Goal: Check status

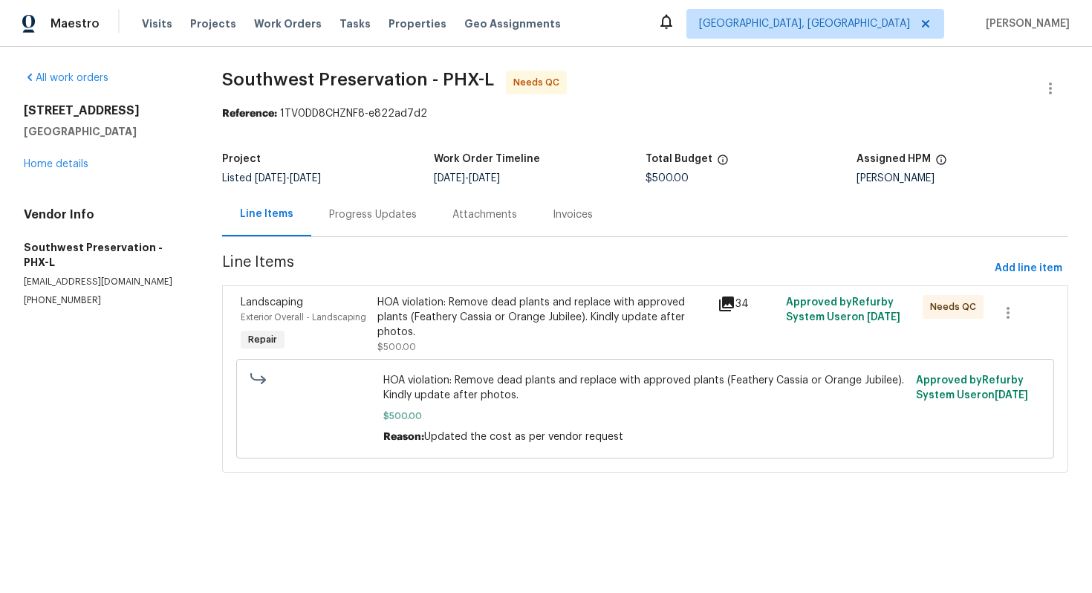
click at [432, 308] on div "HOA violation: Remove dead plants and replace with approved plants (Feathery Ca…" at bounding box center [544, 317] width 332 height 45
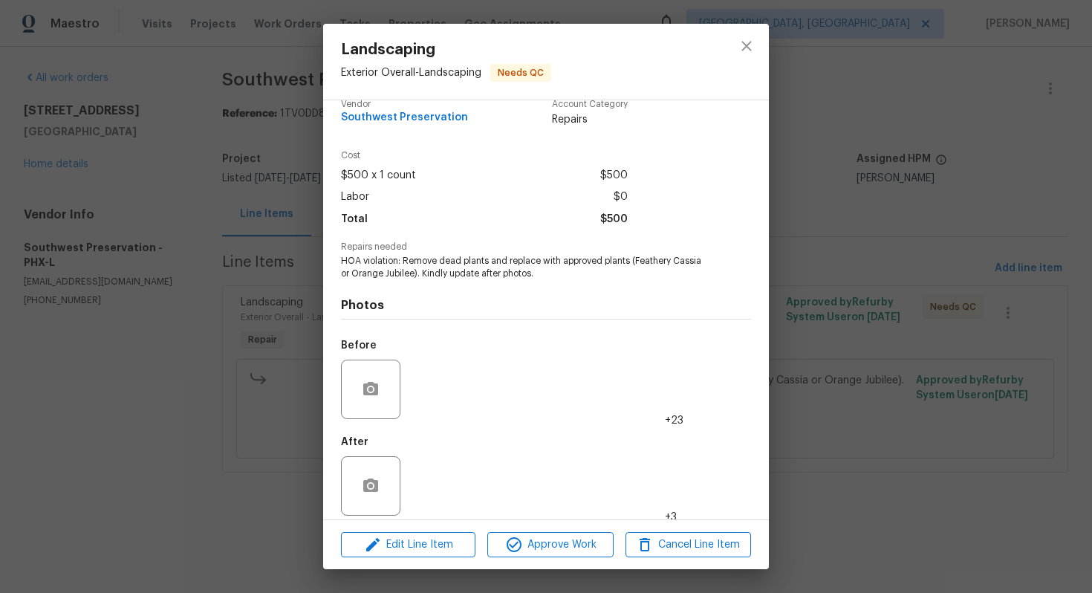
scroll to position [30, 0]
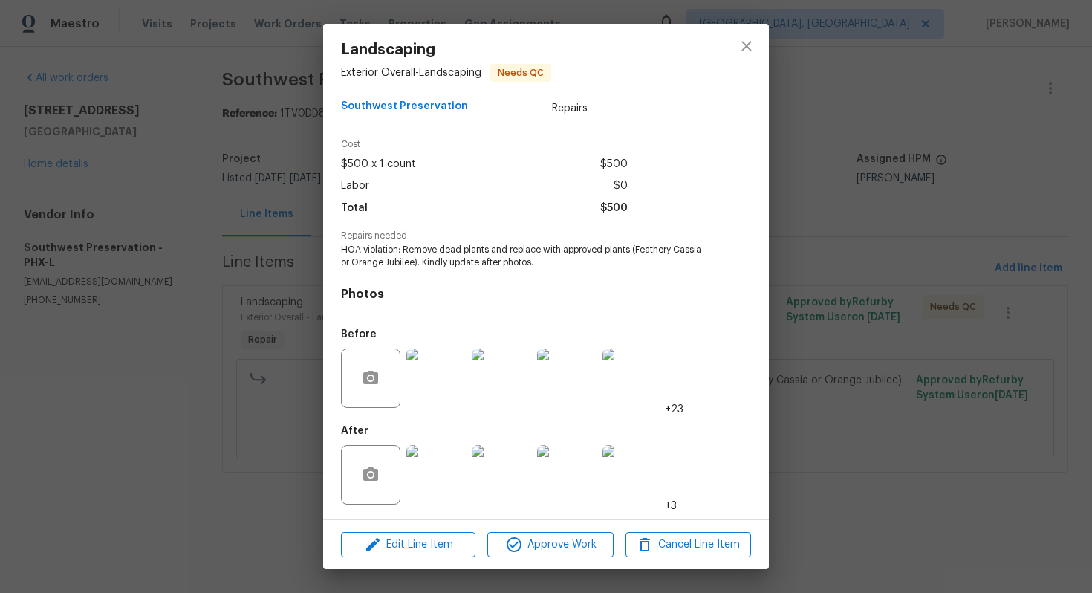
click at [427, 476] on img at bounding box center [436, 474] width 59 height 59
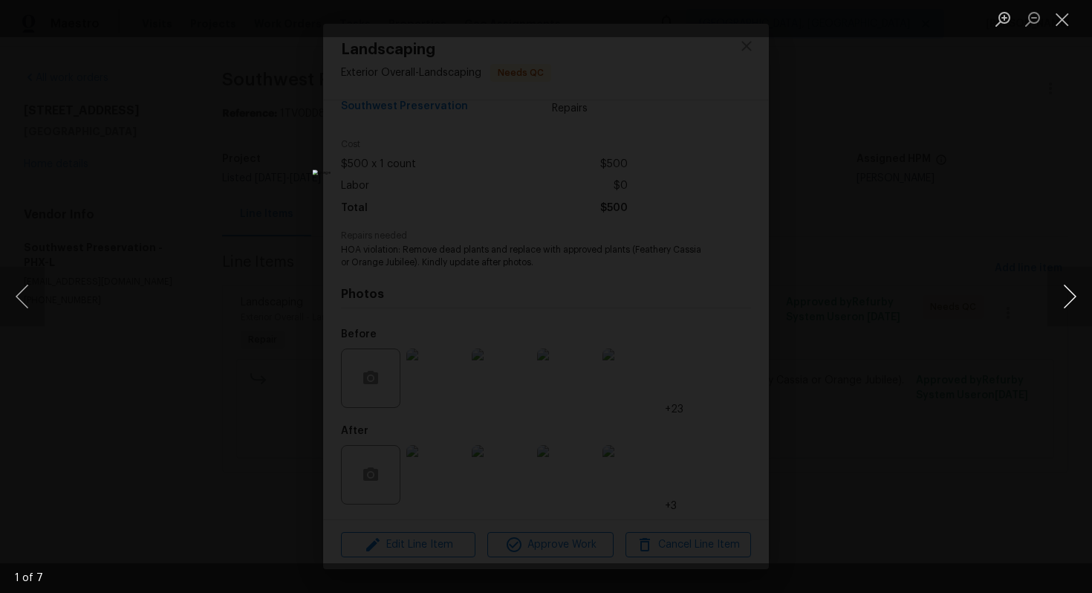
click at [1072, 302] on button "Next image" at bounding box center [1070, 296] width 45 height 59
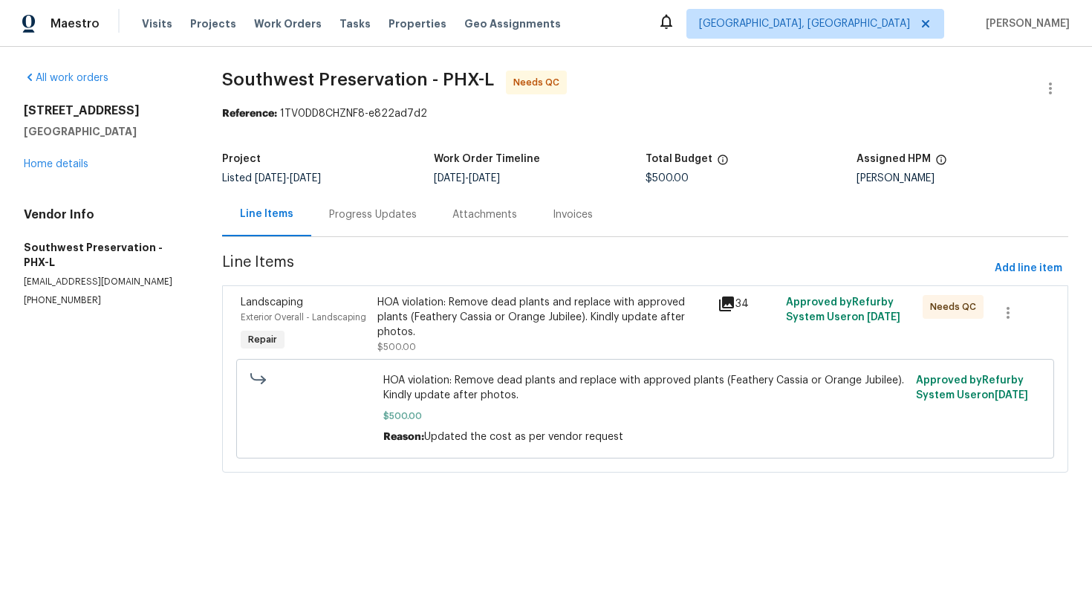
click at [377, 219] on div "Progress Updates" at bounding box center [373, 214] width 88 height 15
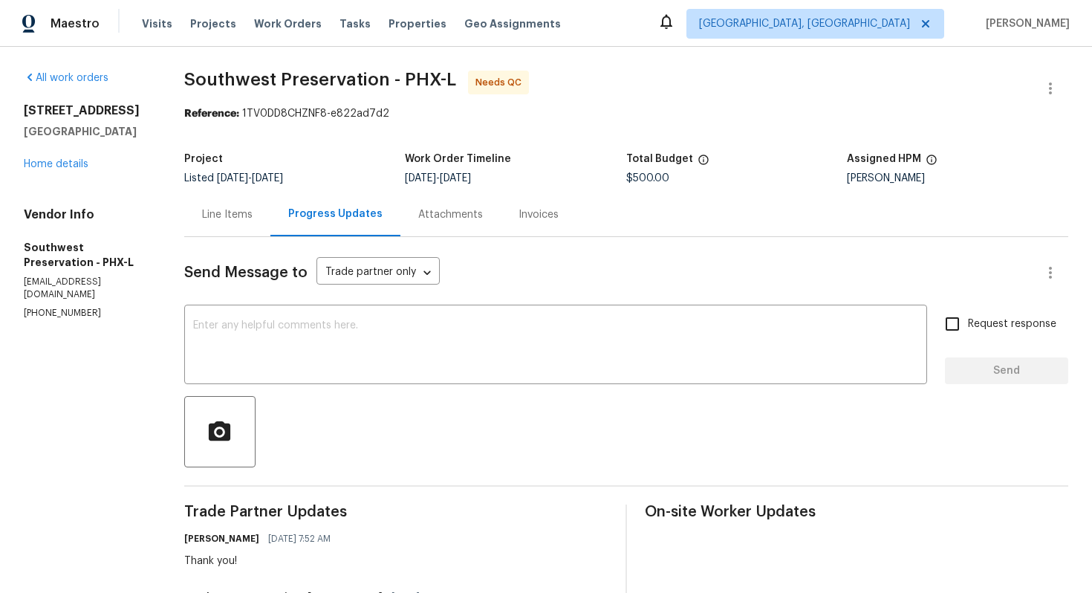
click at [239, 213] on div "Line Items" at bounding box center [227, 214] width 51 height 15
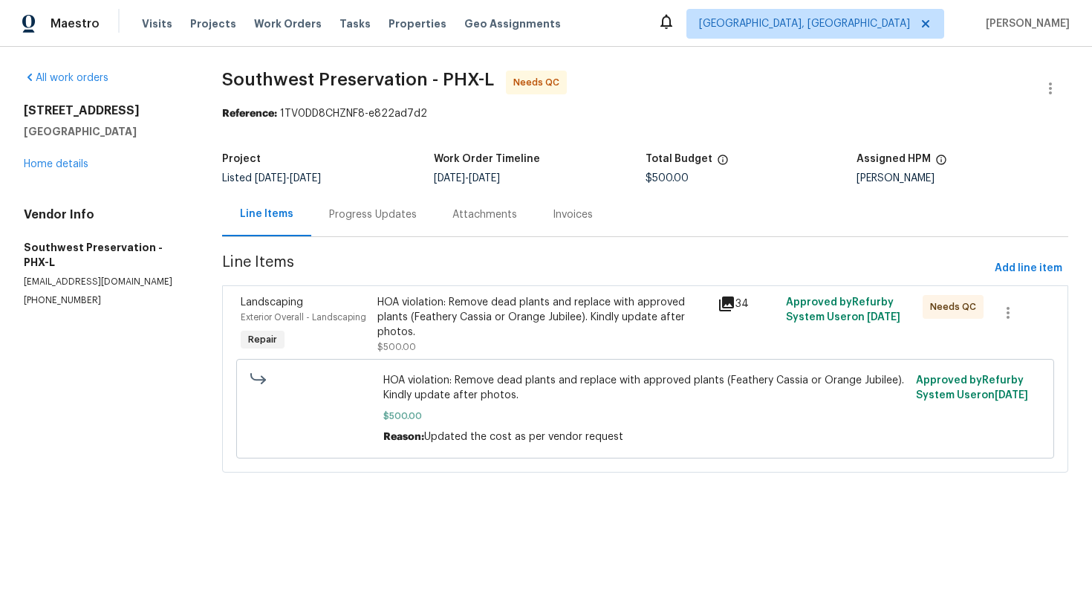
click at [416, 322] on div "HOA violation: Remove dead plants and replace with approved plants (Feathery Ca…" at bounding box center [544, 317] width 332 height 45
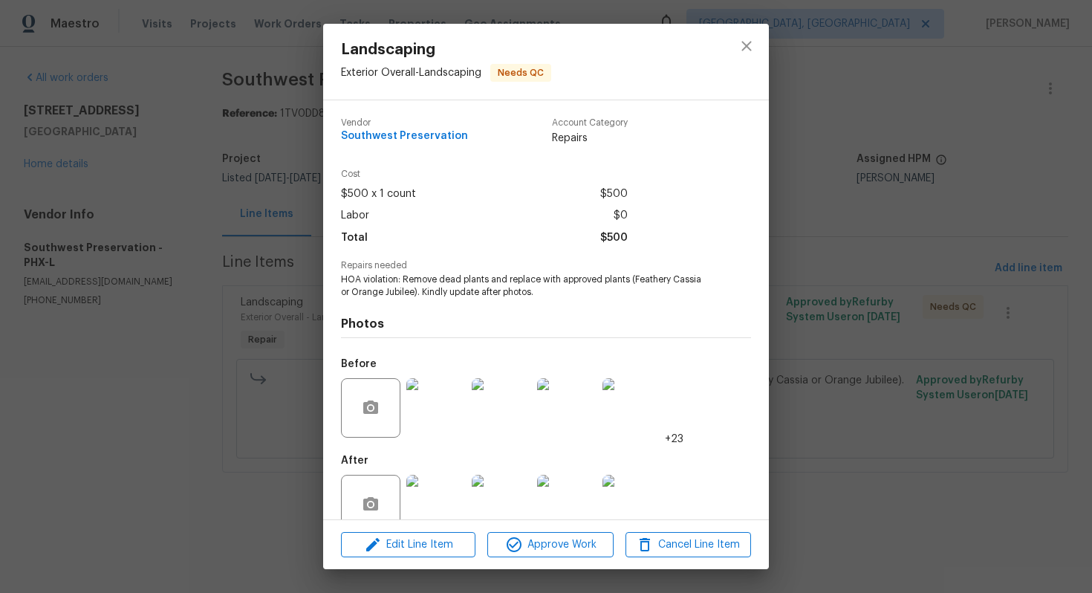
scroll to position [30, 0]
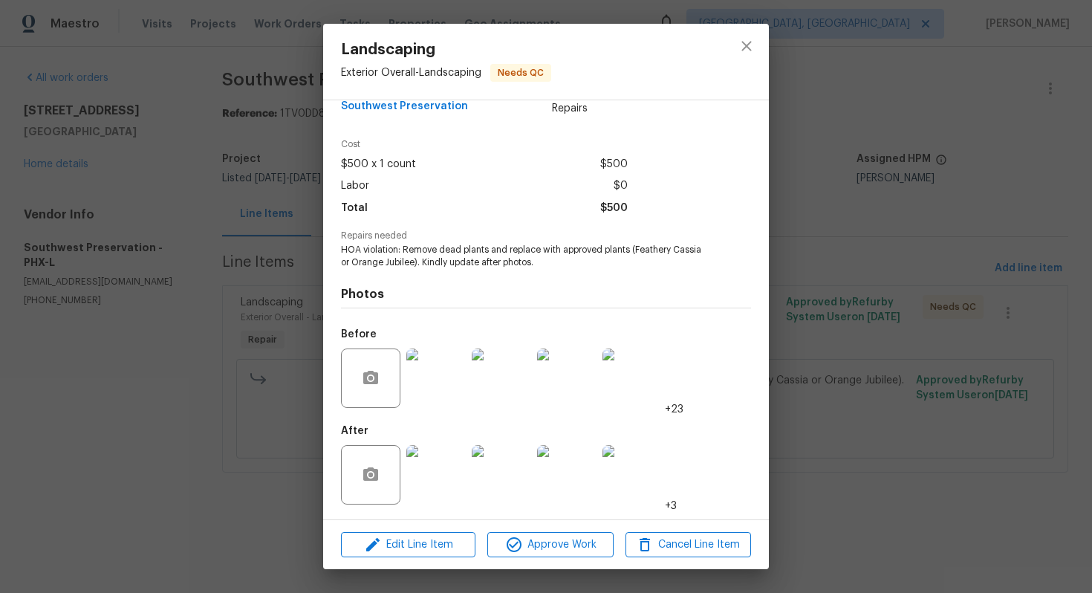
click at [436, 479] on img at bounding box center [436, 474] width 59 height 59
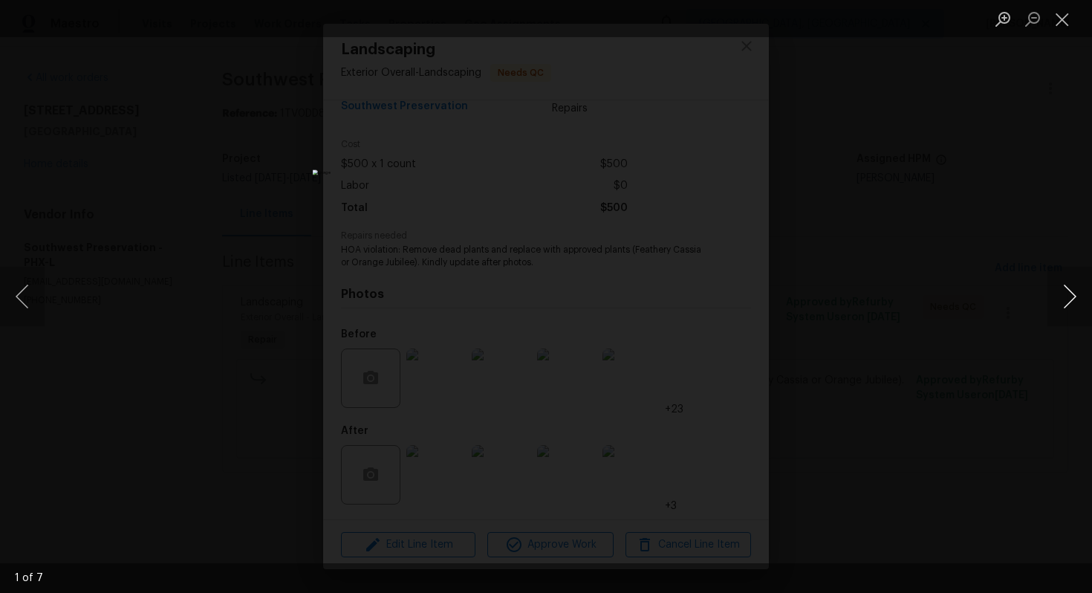
click at [1071, 290] on button "Next image" at bounding box center [1070, 296] width 45 height 59
click at [1069, 302] on button "Next image" at bounding box center [1070, 296] width 45 height 59
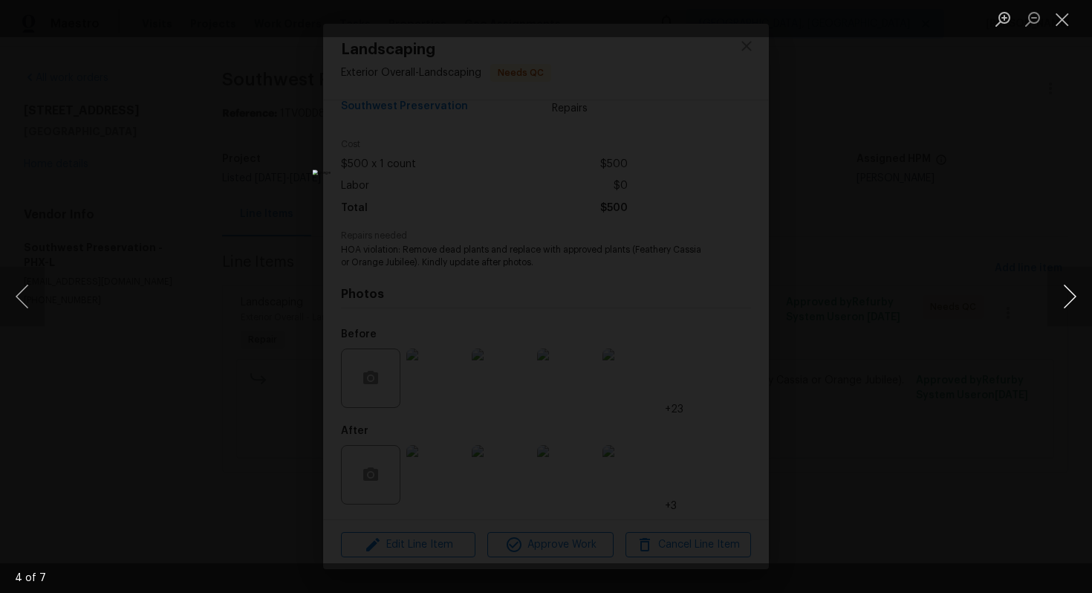
click at [1069, 302] on button "Next image" at bounding box center [1070, 296] width 45 height 59
click at [1069, 303] on button "Next image" at bounding box center [1070, 296] width 45 height 59
click at [1069, 304] on button "Next image" at bounding box center [1070, 296] width 45 height 59
click at [1062, 31] on button "Close lightbox" at bounding box center [1063, 19] width 30 height 26
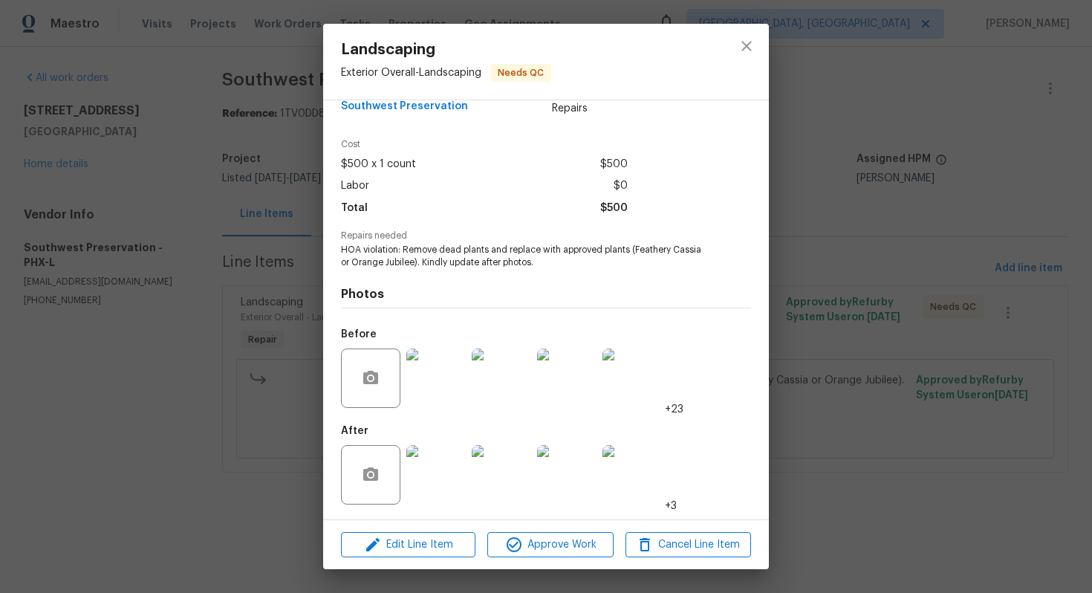
click at [273, 360] on div "Landscaping Exterior Overall - Landscaping Needs QC Vendor Southwest Preservati…" at bounding box center [546, 296] width 1092 height 593
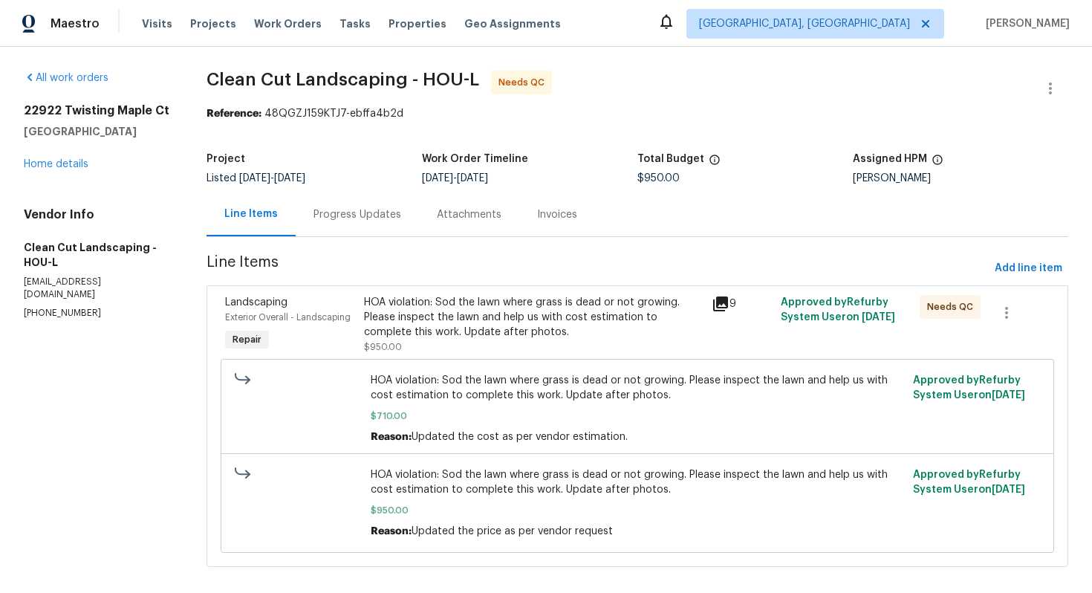
click at [376, 221] on div "Progress Updates" at bounding box center [358, 214] width 88 height 15
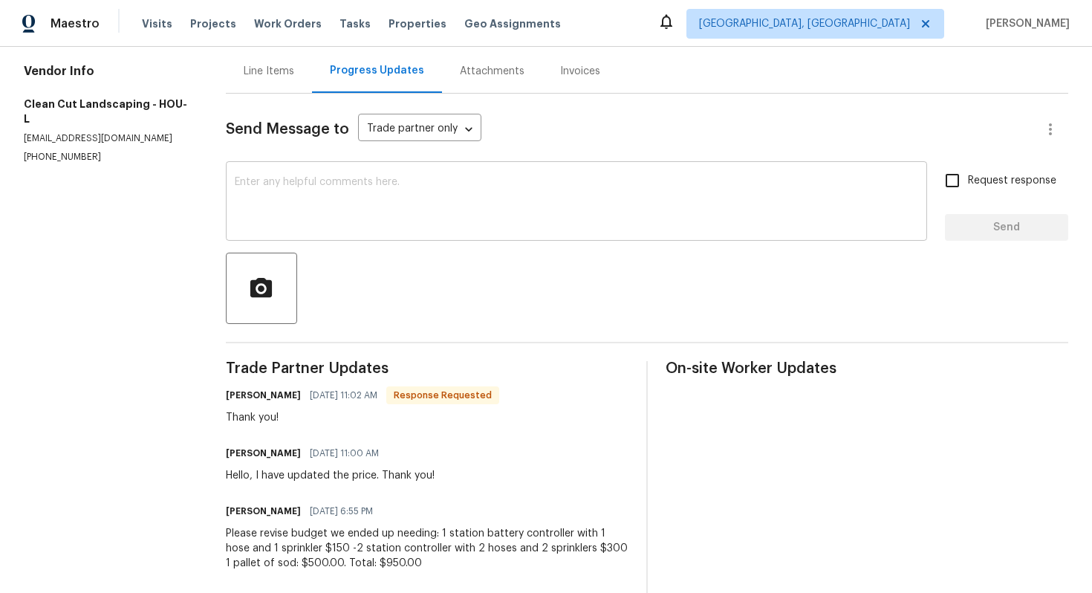
scroll to position [146, 0]
